Goal: Find specific page/section: Find specific page/section

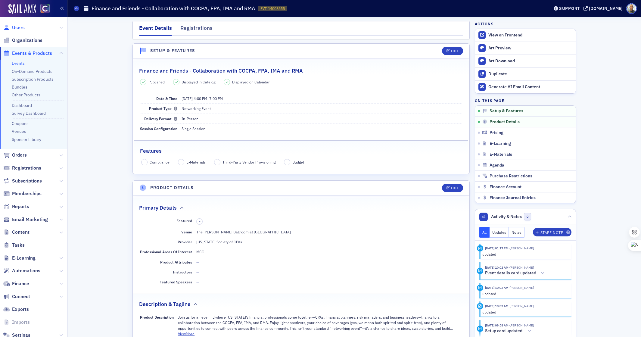
click at [23, 28] on span "Users" at bounding box center [18, 27] width 13 height 7
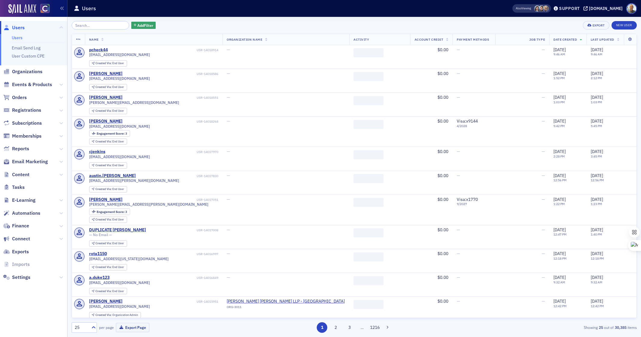
click at [87, 26] on input "search" at bounding box center [101, 25] width 58 height 8
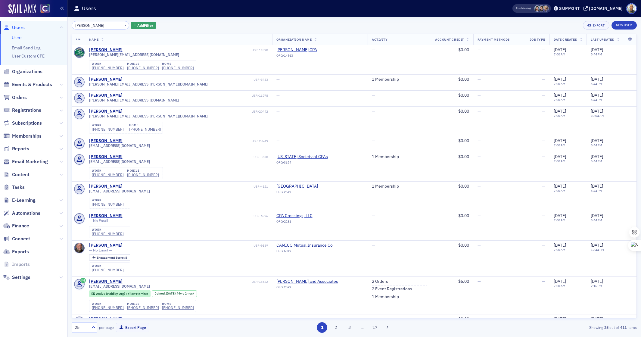
click at [81, 25] on input "[PERSON_NAME]" at bounding box center [101, 25] width 58 height 8
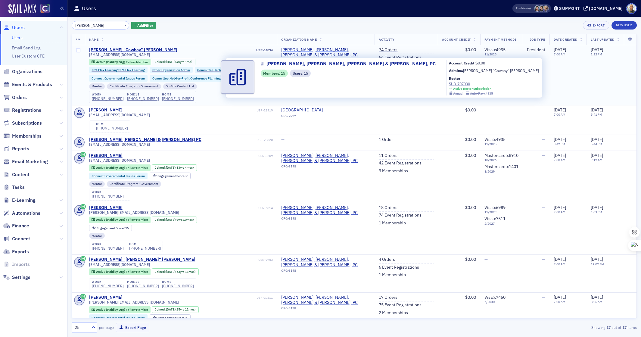
type input "[PERSON_NAME]"
click at [315, 49] on span "[PERSON_NAME], [PERSON_NAME], [PERSON_NAME] & [PERSON_NAME], PC" at bounding box center [325, 52] width 89 height 11
select select "US"
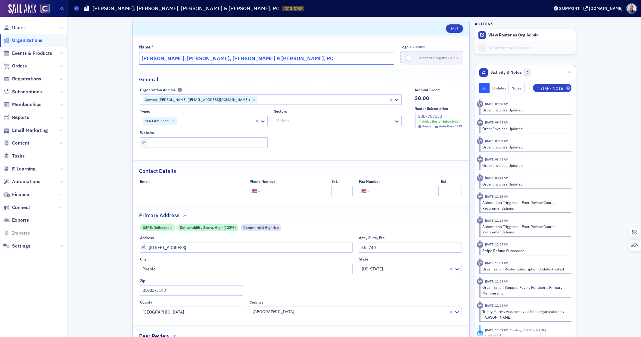
drag, startPoint x: 154, startPoint y: 57, endPoint x: 250, endPoint y: 60, distance: 96.2
click at [252, 60] on input "[PERSON_NAME], [PERSON_NAME], [PERSON_NAME] & [PERSON_NAME], PC" at bounding box center [266, 58] width 255 height 13
